Goal: Information Seeking & Learning: Learn about a topic

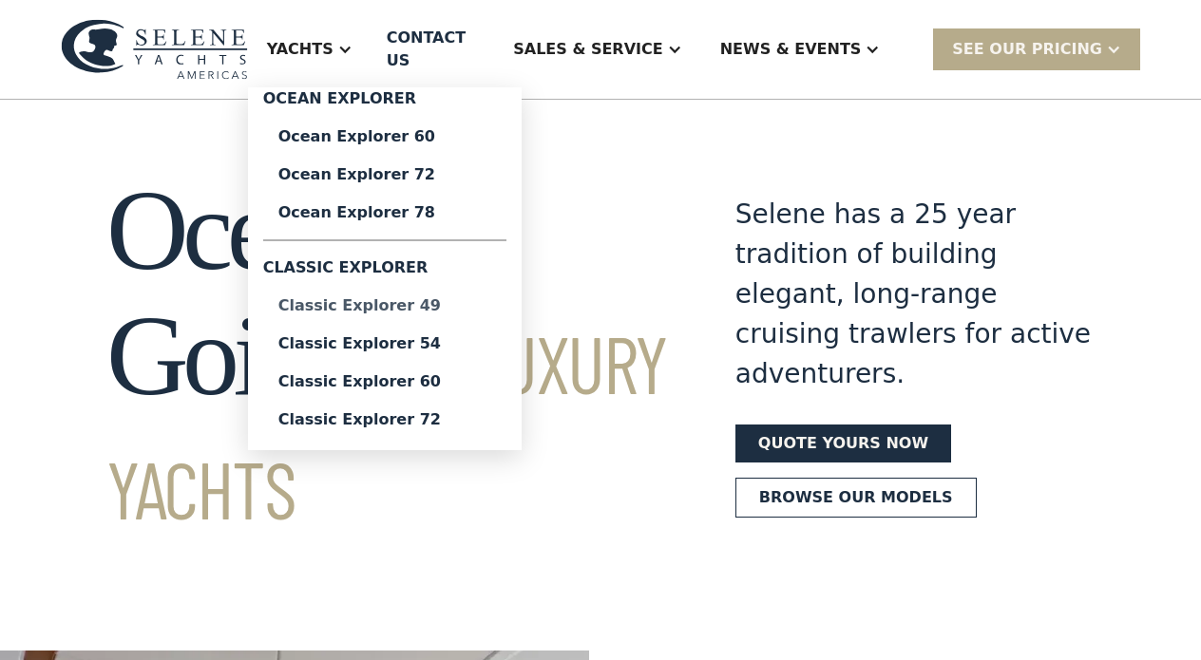
click at [409, 298] on div "Classic Explorer 49" at bounding box center [384, 305] width 213 height 15
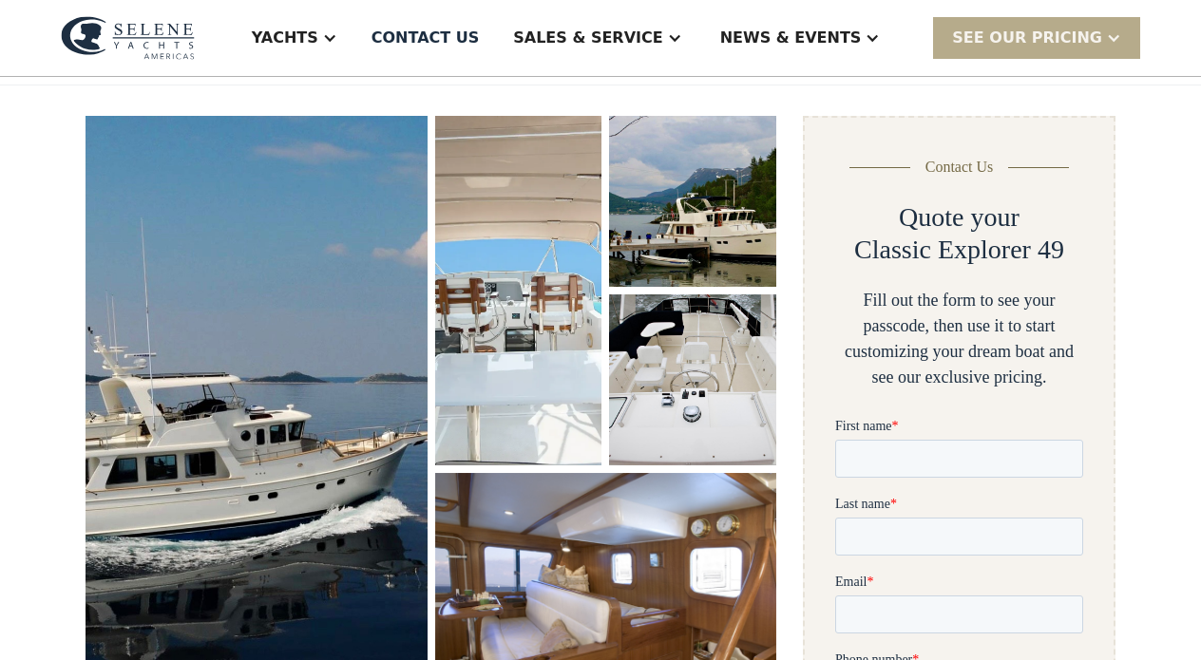
scroll to position [243, 0]
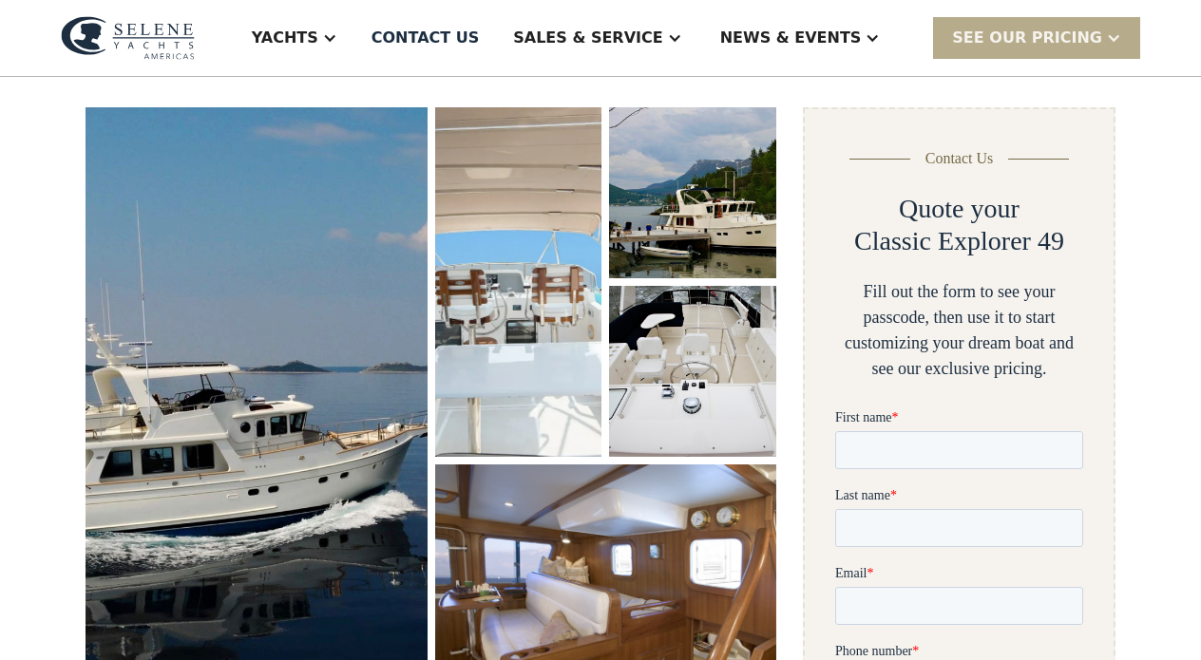
click at [321, 357] on img "open lightbox" at bounding box center [256, 409] width 355 height 627
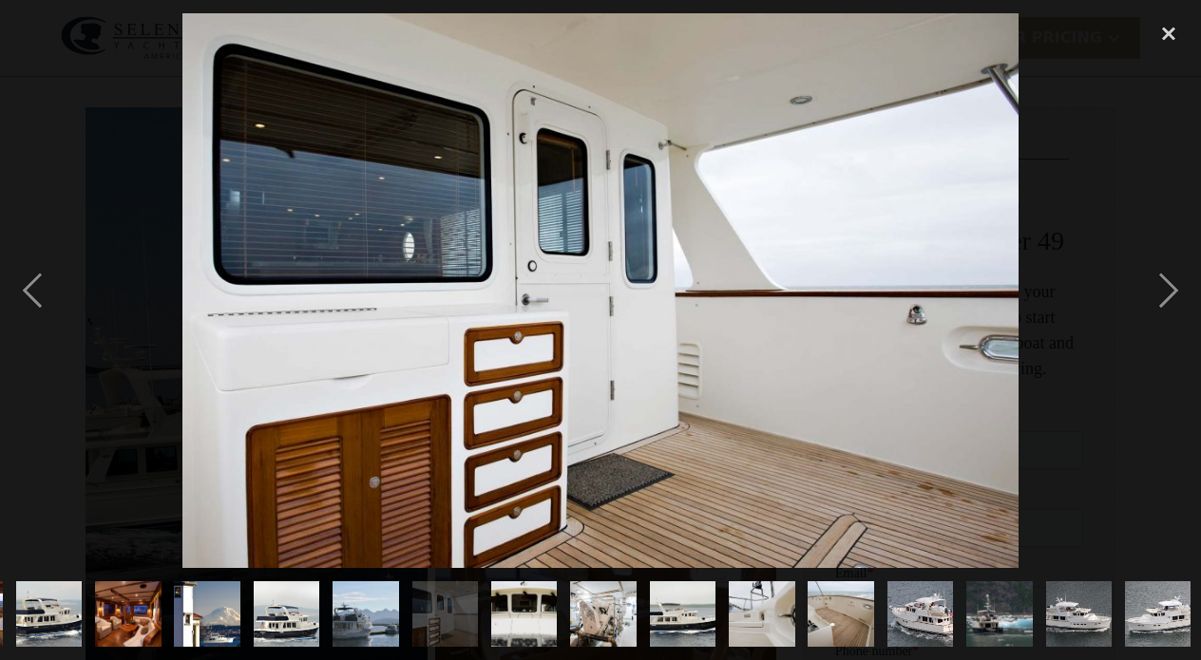
scroll to position [0, 792]
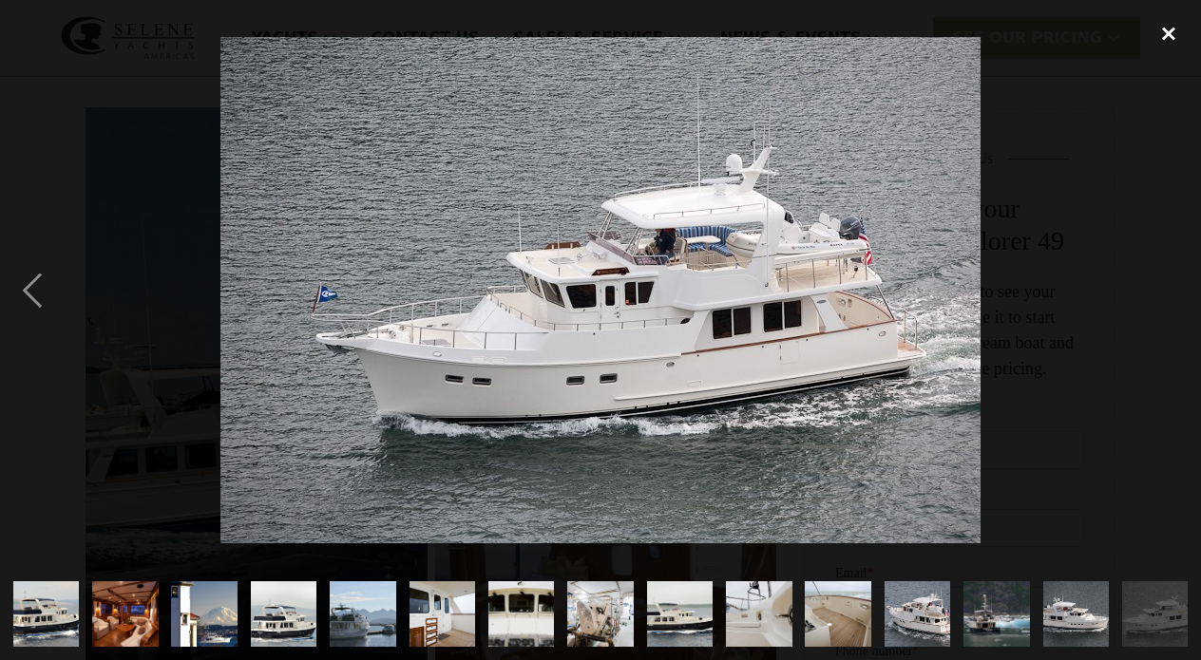
click at [1171, 48] on div "close lightbox" at bounding box center [1168, 34] width 65 height 42
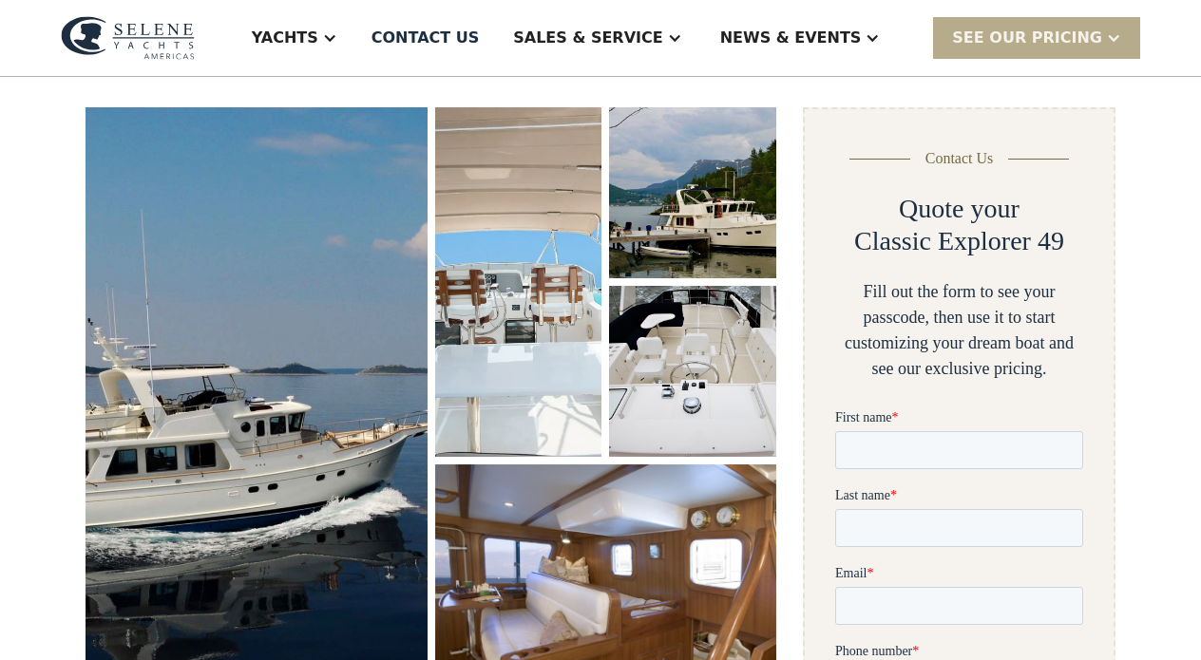
scroll to position [0, 0]
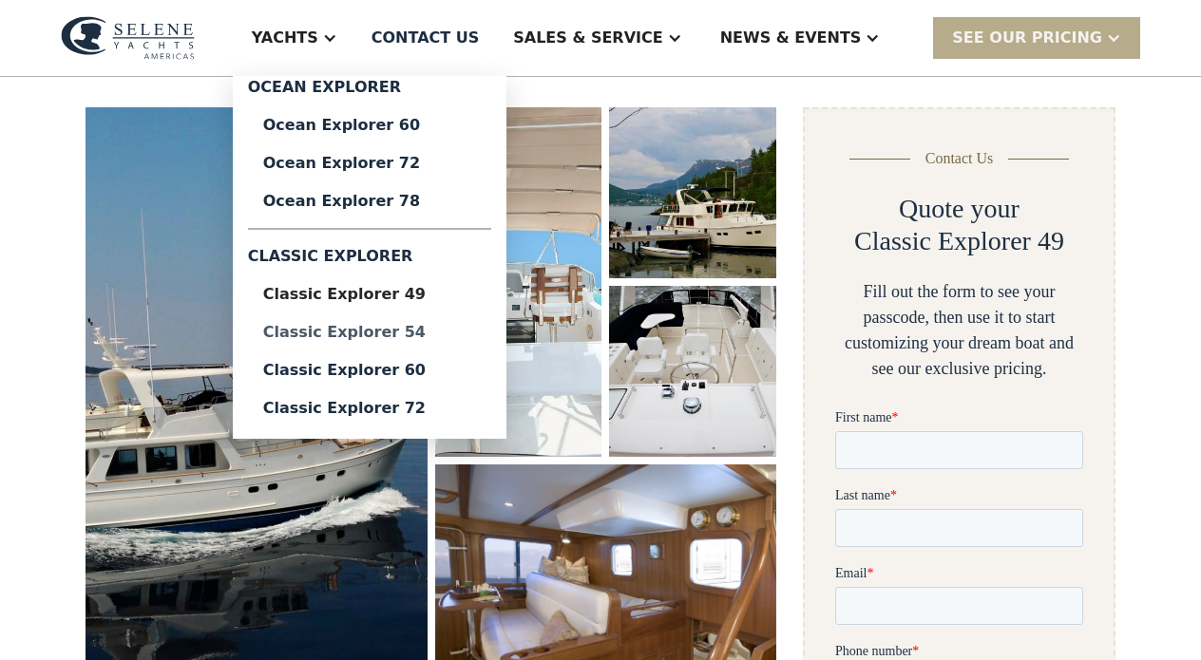
click at [395, 330] on div "Classic Explorer 54" at bounding box center [369, 332] width 213 height 15
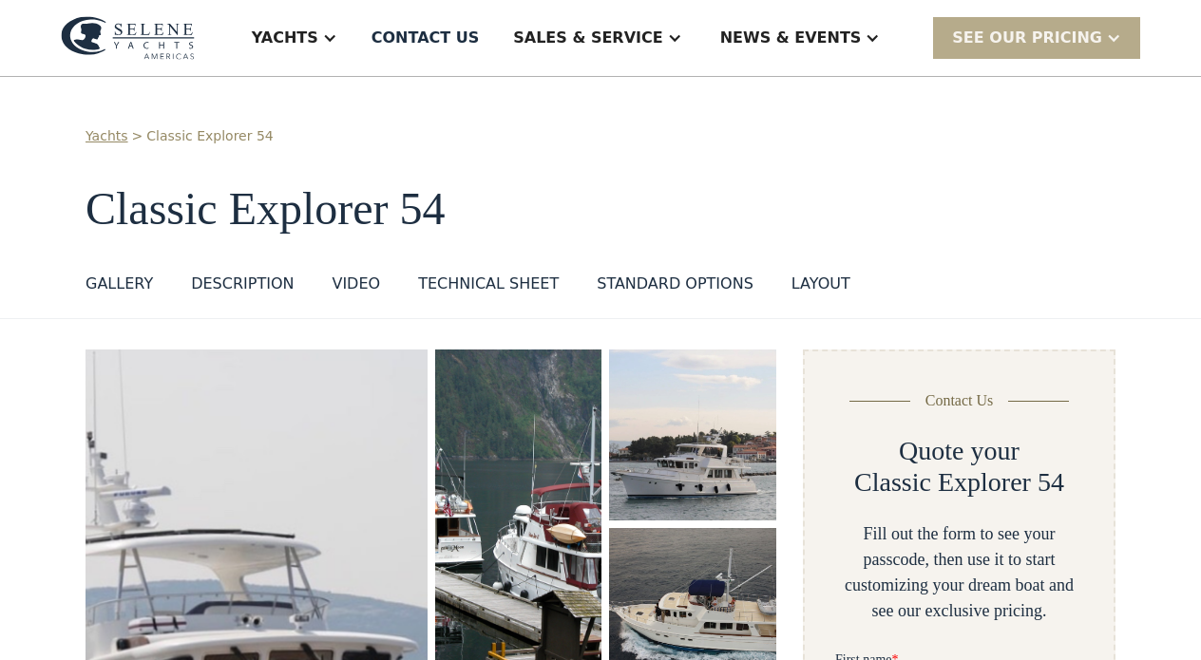
click at [293, 397] on img "open lightbox" at bounding box center [257, 656] width 348 height 625
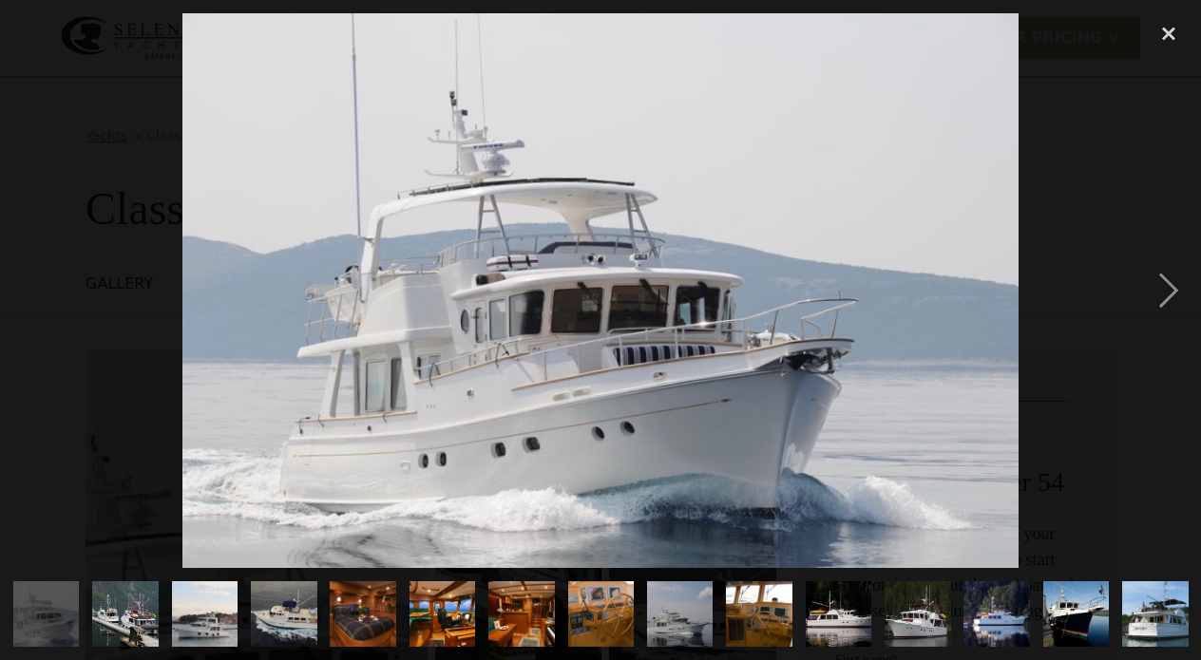
click at [344, 619] on img "show item 5 of 21" at bounding box center [363, 614] width 88 height 67
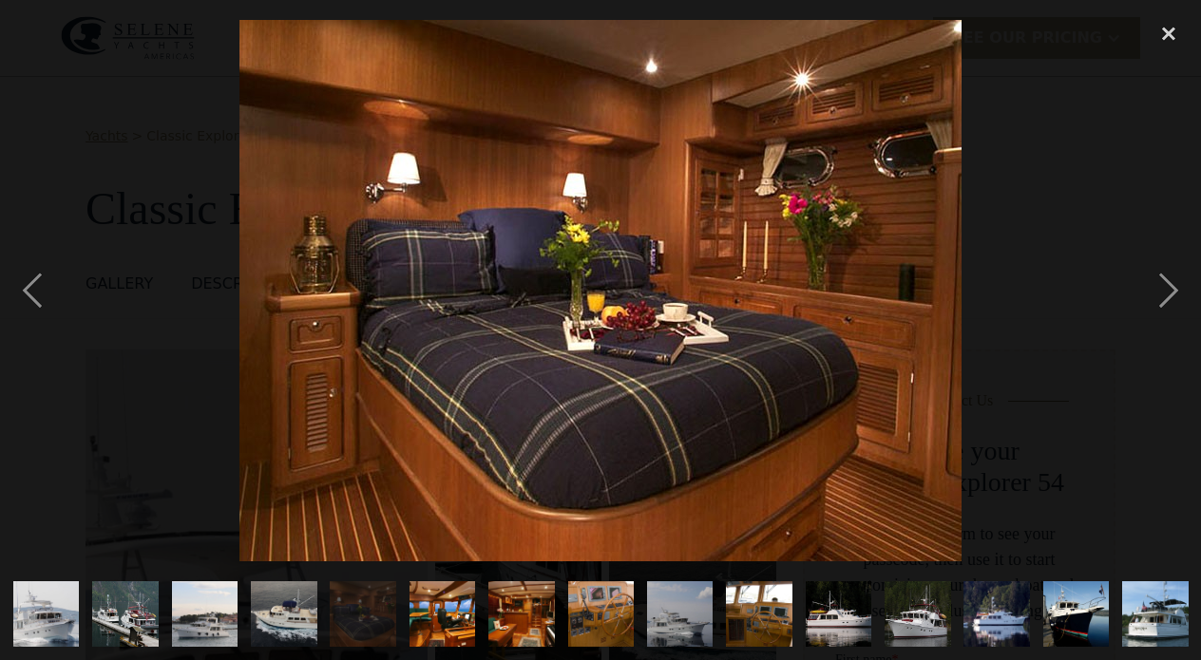
click at [443, 604] on img "show item 6 of 21" at bounding box center [441, 614] width 99 height 67
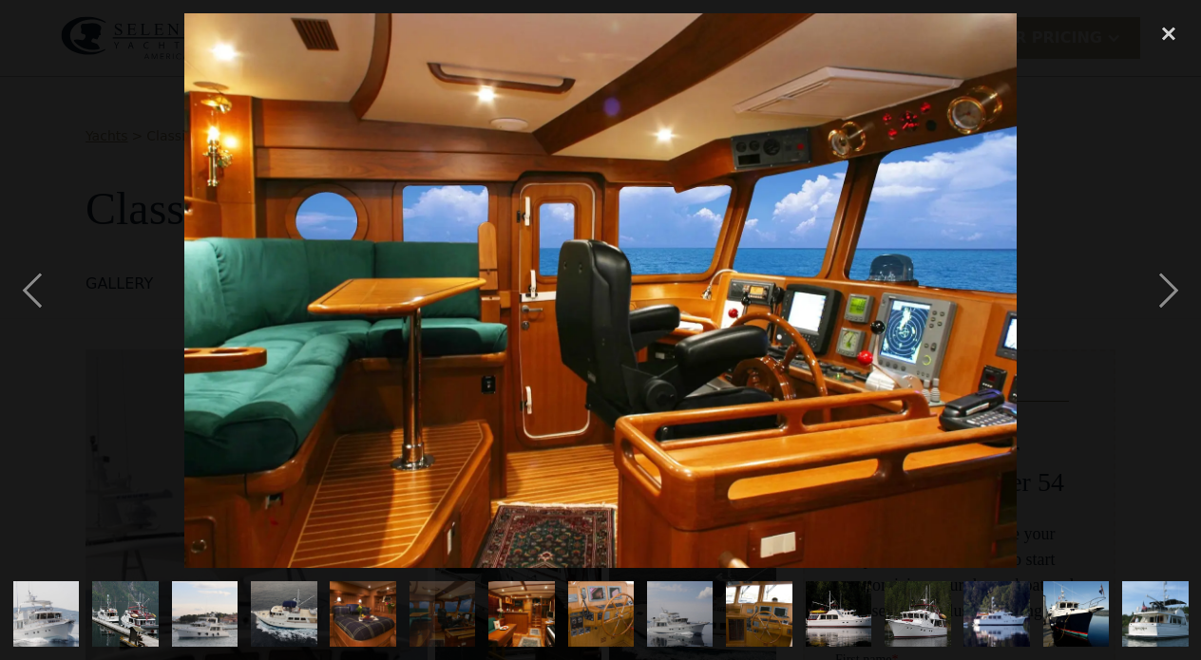
click at [528, 618] on img "show item 7 of 21" at bounding box center [522, 614] width 88 height 67
